Goal: Transaction & Acquisition: Book appointment/travel/reservation

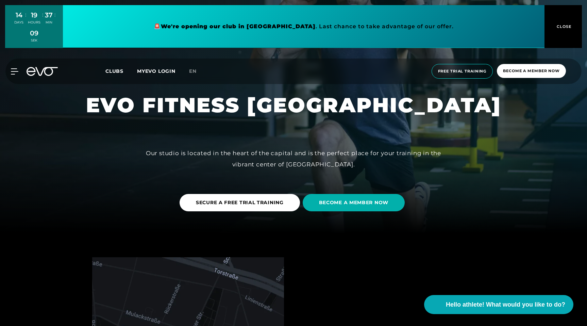
scroll to position [95, 0]
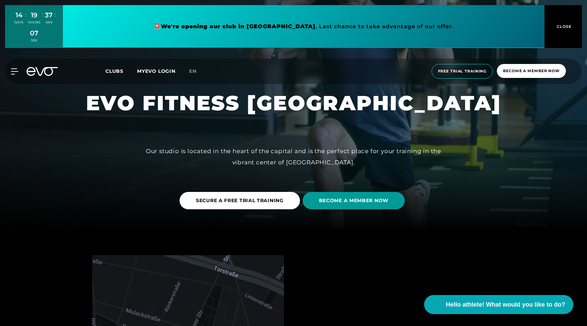
click at [330, 199] on font "BECOME A MEMBER NOW" at bounding box center [353, 200] width 69 height 6
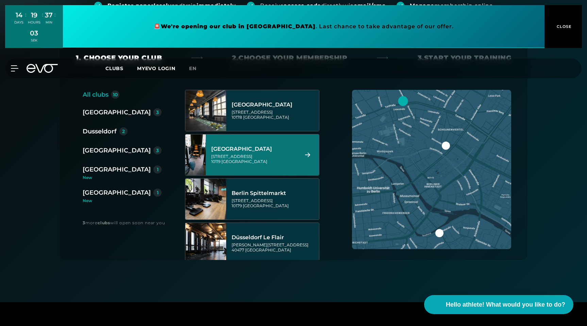
scroll to position [118, 0]
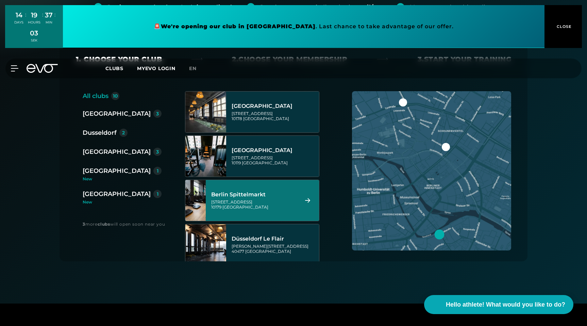
click at [251, 202] on font "[STREET_ADDRESS]" at bounding box center [231, 201] width 41 height 5
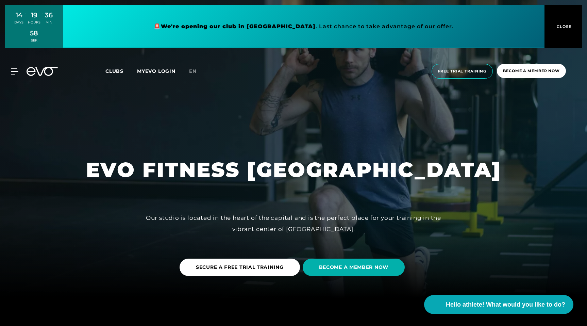
scroll to position [50, 0]
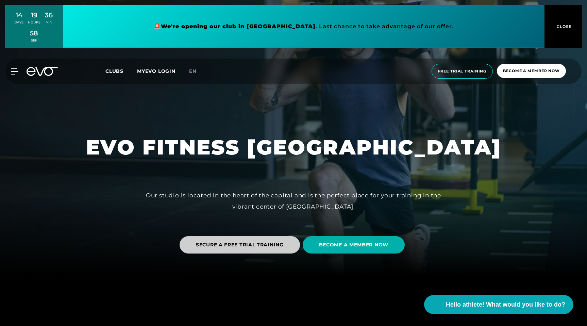
click at [218, 241] on span "SECURE A FREE TRIAL TRAINING" at bounding box center [240, 244] width 120 height 17
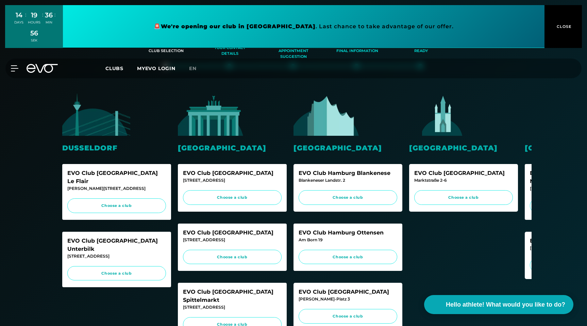
scroll to position [116, 0]
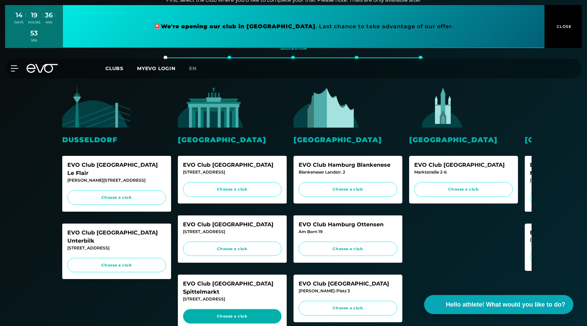
click at [241, 313] on span "Choose a club" at bounding box center [232, 316] width 86 height 6
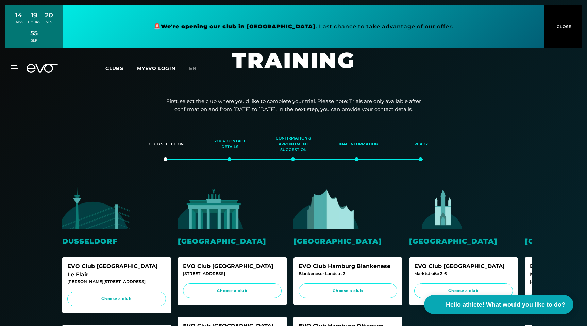
scroll to position [0, 0]
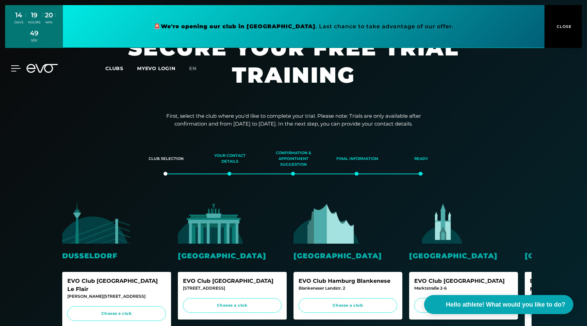
click at [14, 67] on icon at bounding box center [16, 68] width 10 height 6
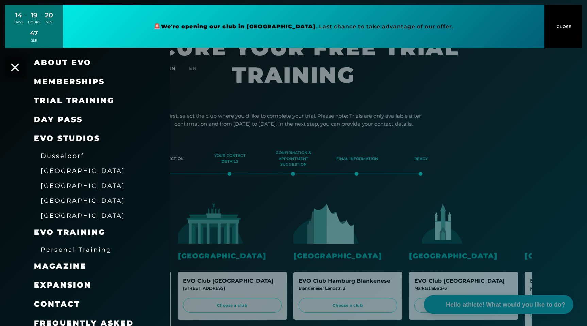
click at [71, 102] on font "Trial training" at bounding box center [74, 100] width 80 height 9
click at [62, 120] on font "DAY PASS" at bounding box center [58, 119] width 49 height 9
click at [76, 101] on font "Trial training" at bounding box center [74, 100] width 80 height 9
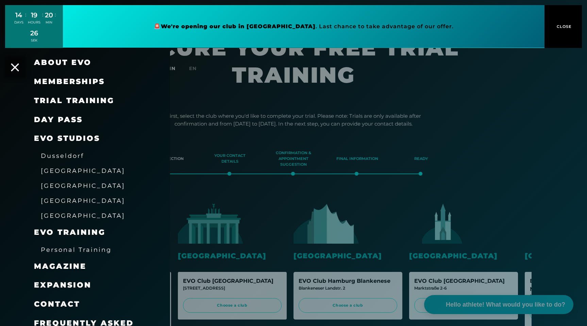
click at [76, 101] on font "Trial training" at bounding box center [74, 100] width 80 height 9
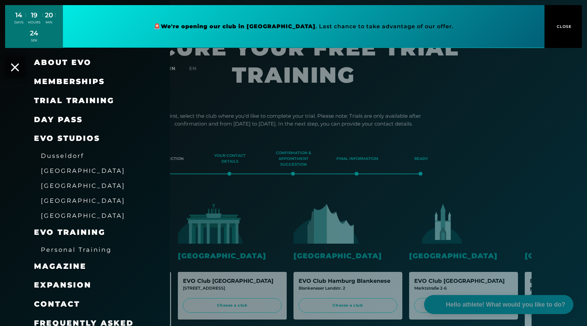
click at [76, 101] on font "Trial training" at bounding box center [74, 100] width 80 height 9
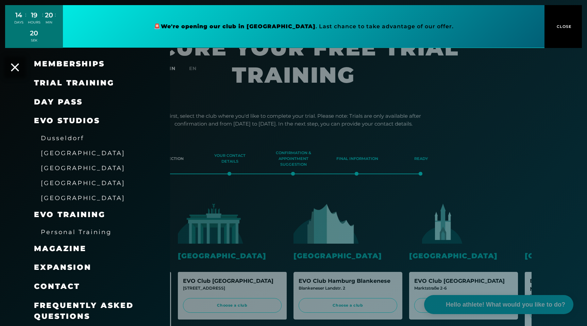
click at [87, 67] on font "Memberships" at bounding box center [69, 63] width 71 height 9
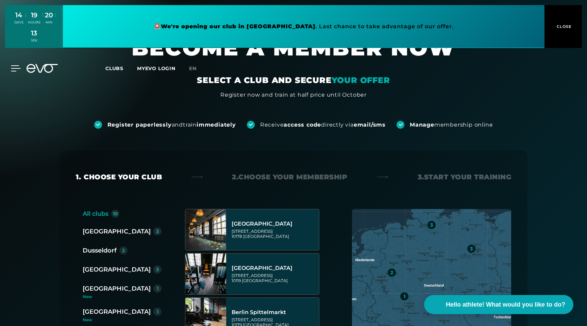
click at [17, 70] on icon at bounding box center [16, 68] width 10 height 6
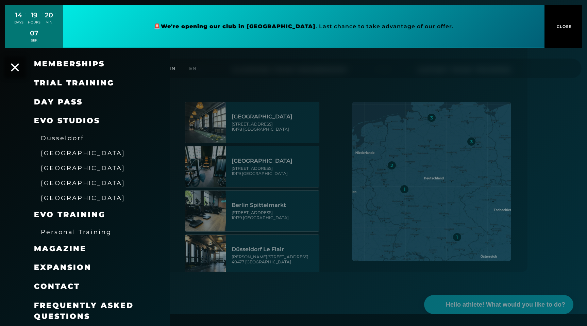
scroll to position [106, 0]
click at [64, 231] on font "Personal Training" at bounding box center [76, 231] width 71 height 7
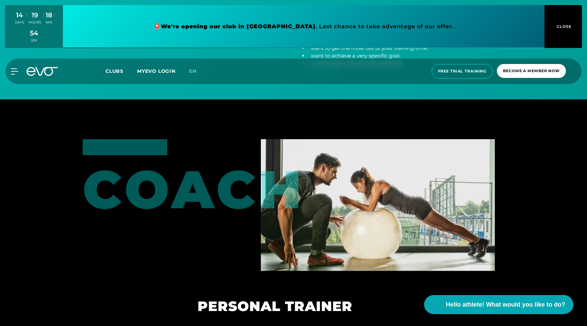
scroll to position [330, 0]
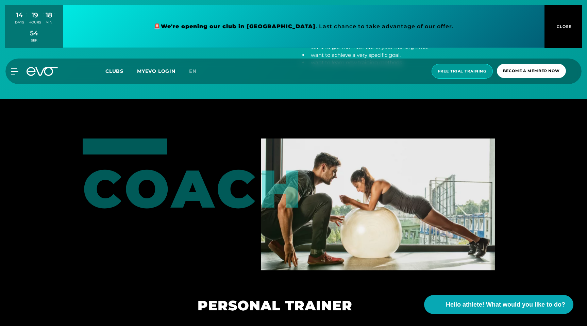
click at [449, 71] on font "Free trial training" at bounding box center [462, 71] width 49 height 5
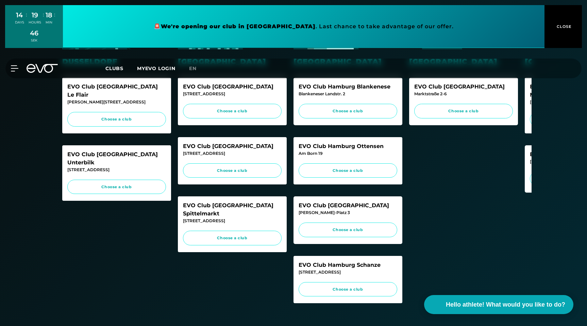
scroll to position [195, 0]
